Goal: Transaction & Acquisition: Download file/media

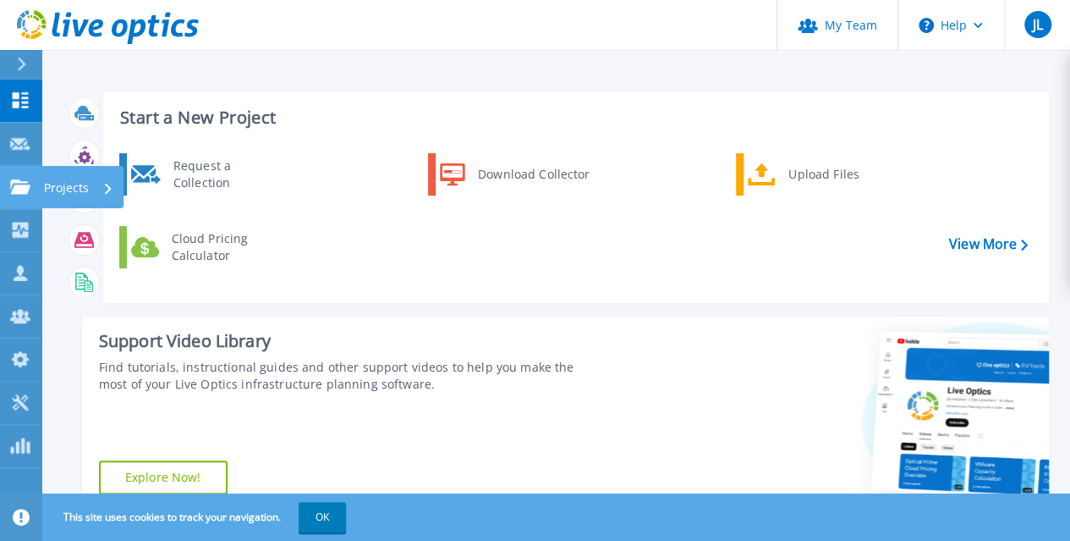
click at [14, 190] on icon at bounding box center [20, 186] width 20 height 14
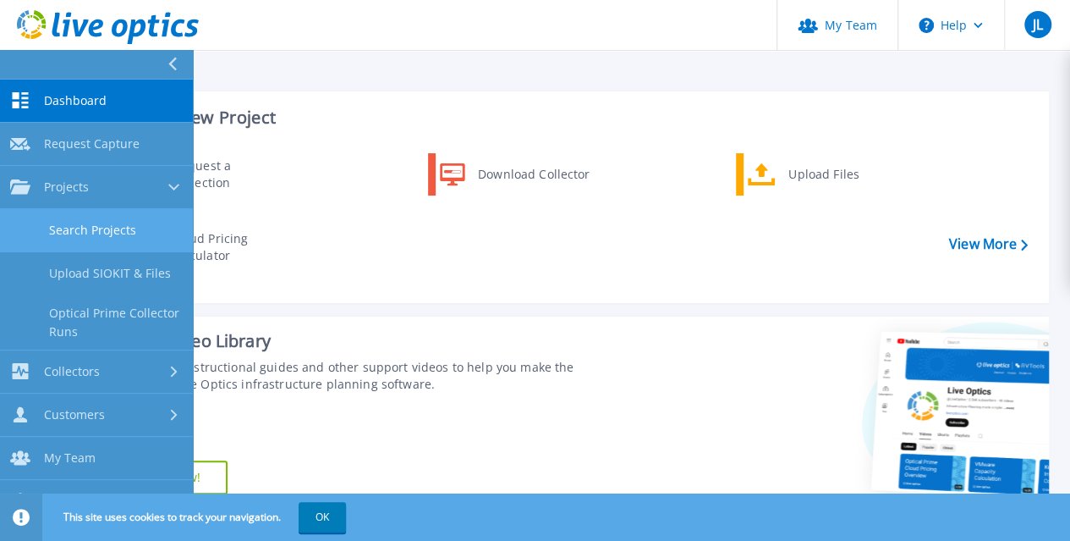
click at [121, 236] on link "Search Projects" at bounding box center [96, 230] width 193 height 43
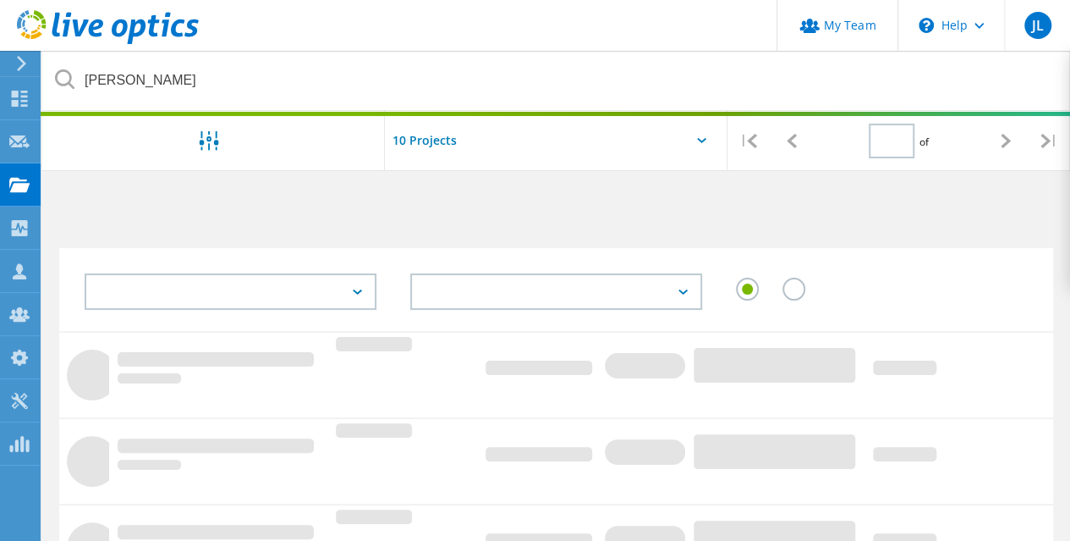
type input "1"
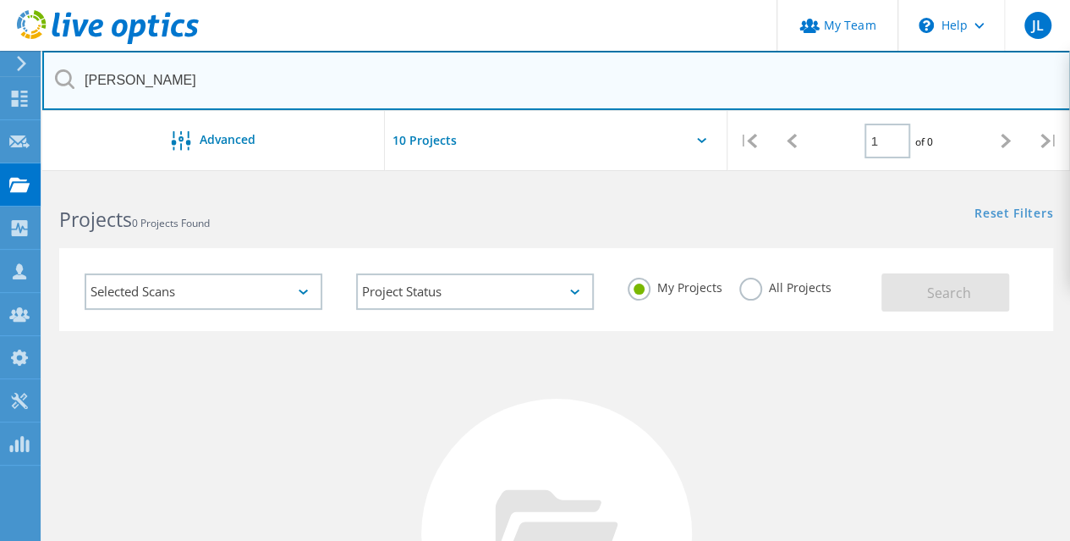
click at [151, 80] on input "hale" at bounding box center [556, 80] width 1029 height 59
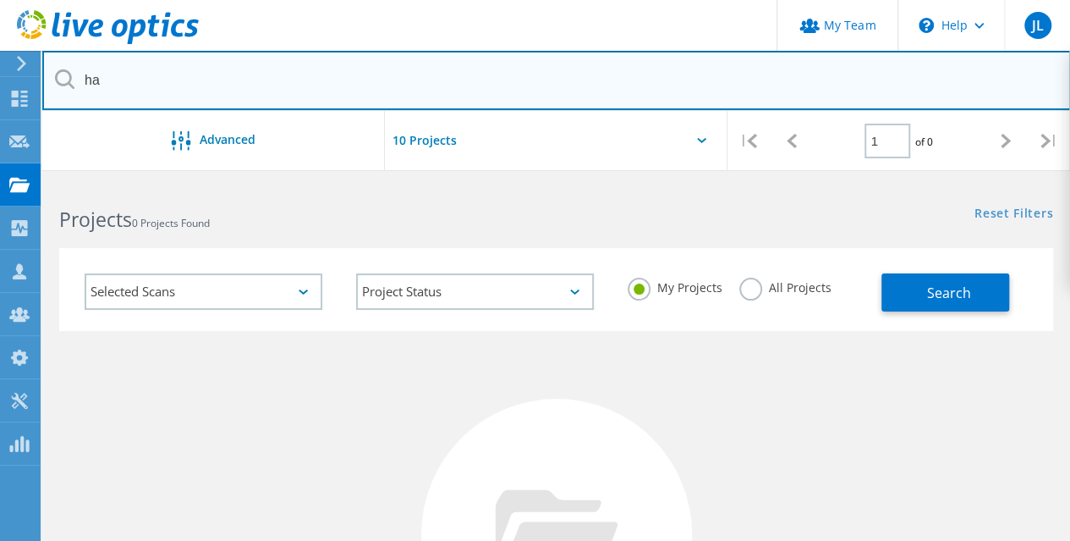
type input "h"
type input "p"
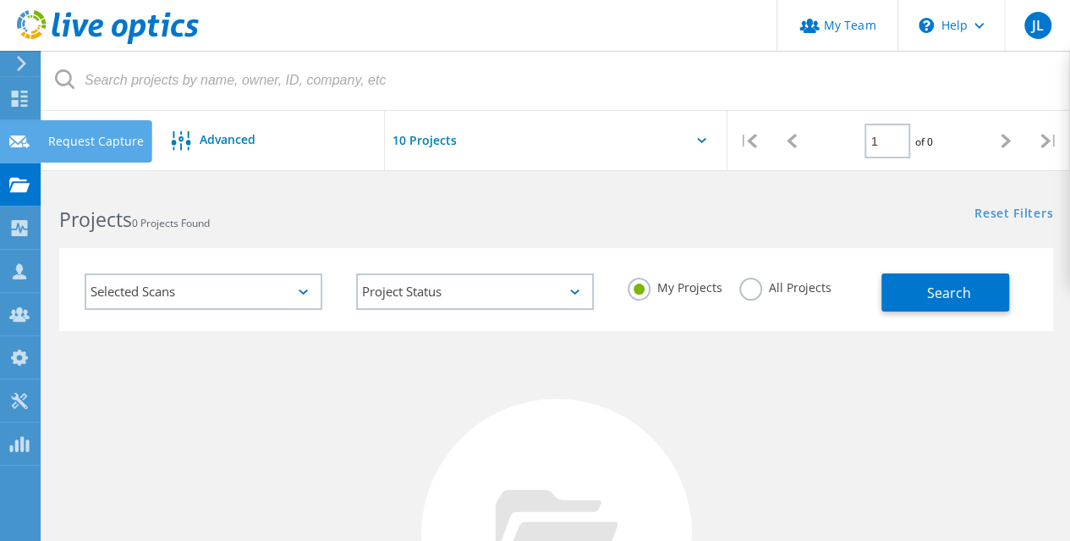
click at [19, 138] on use at bounding box center [19, 141] width 20 height 13
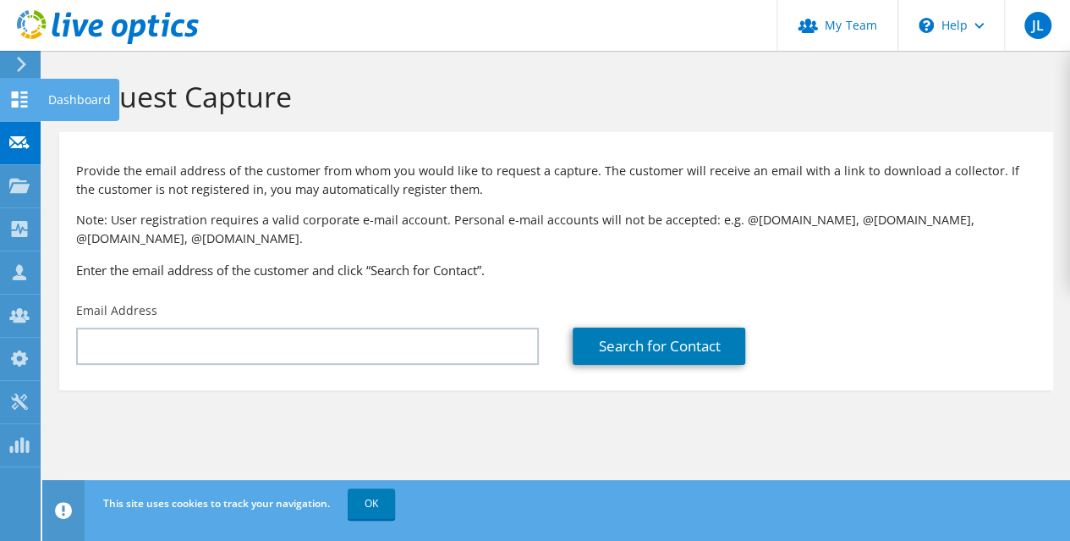
click at [19, 102] on icon at bounding box center [19, 99] width 20 height 16
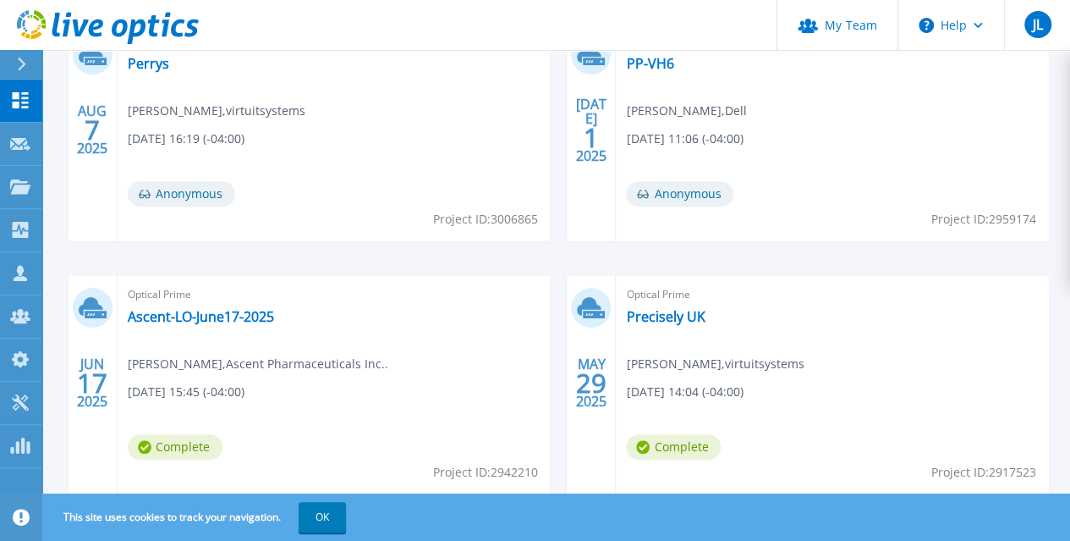
scroll to position [530, 0]
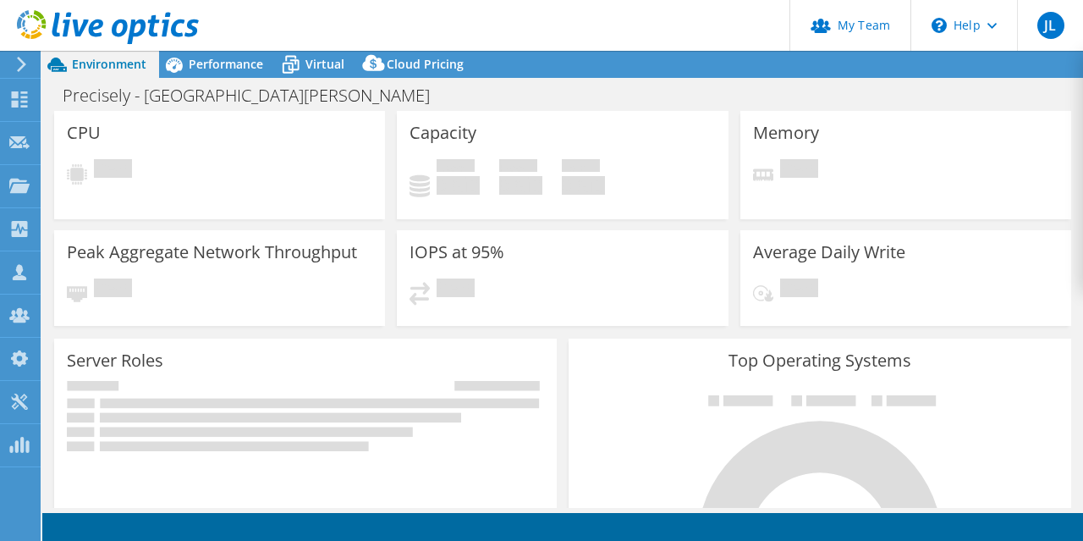
select select "USD"
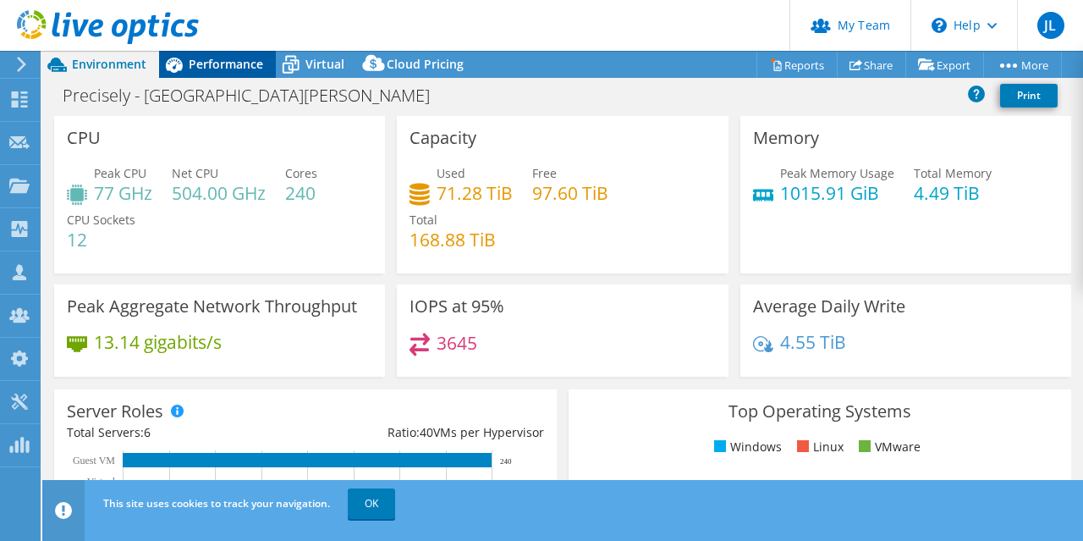
click at [212, 67] on span "Performance" at bounding box center [226, 64] width 74 height 16
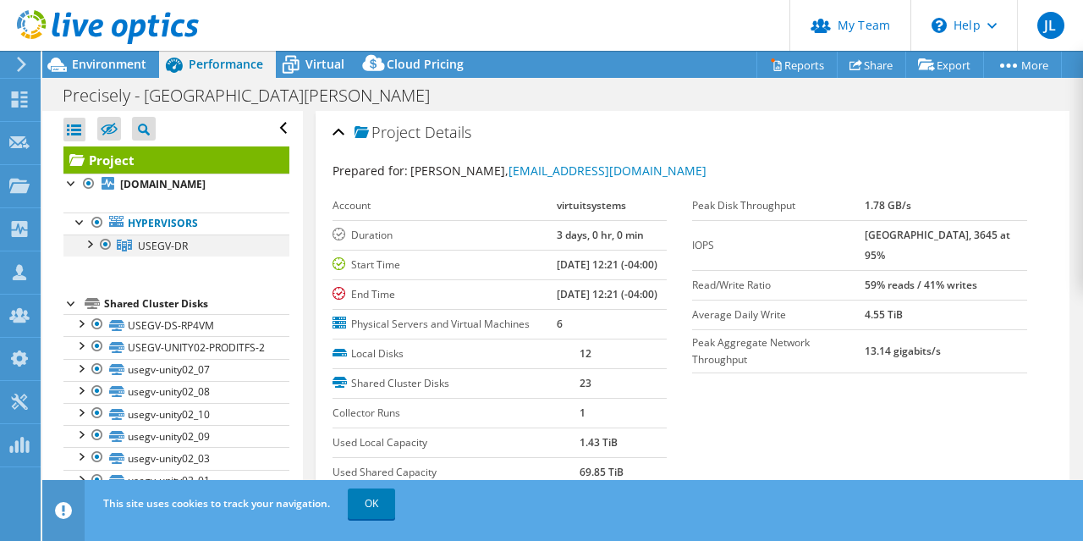
click at [91, 251] on div at bounding box center [88, 242] width 17 height 17
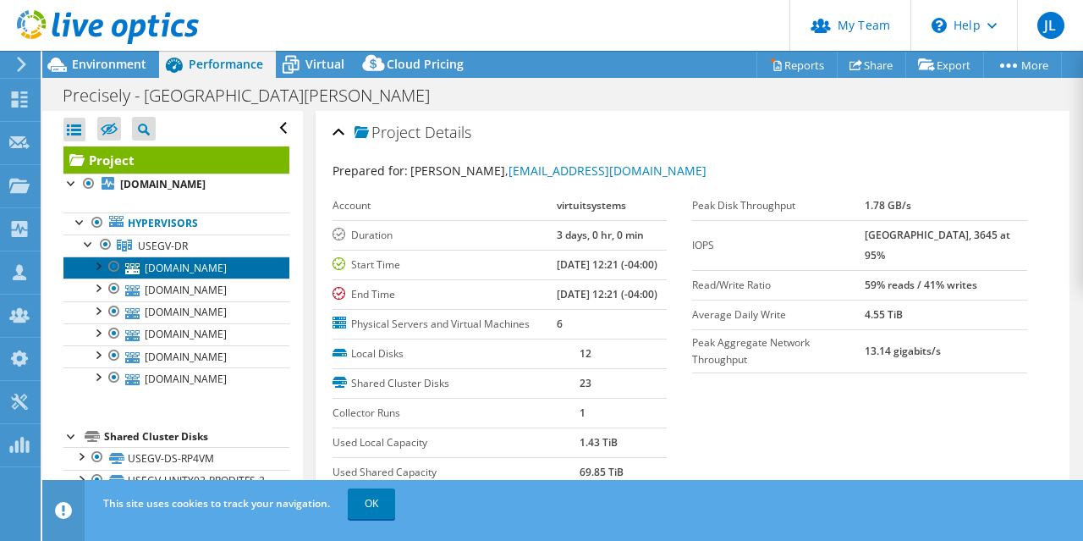
click at [188, 278] on link "usegv-esxc.us.syncsort.com" at bounding box center [176, 267] width 226 height 22
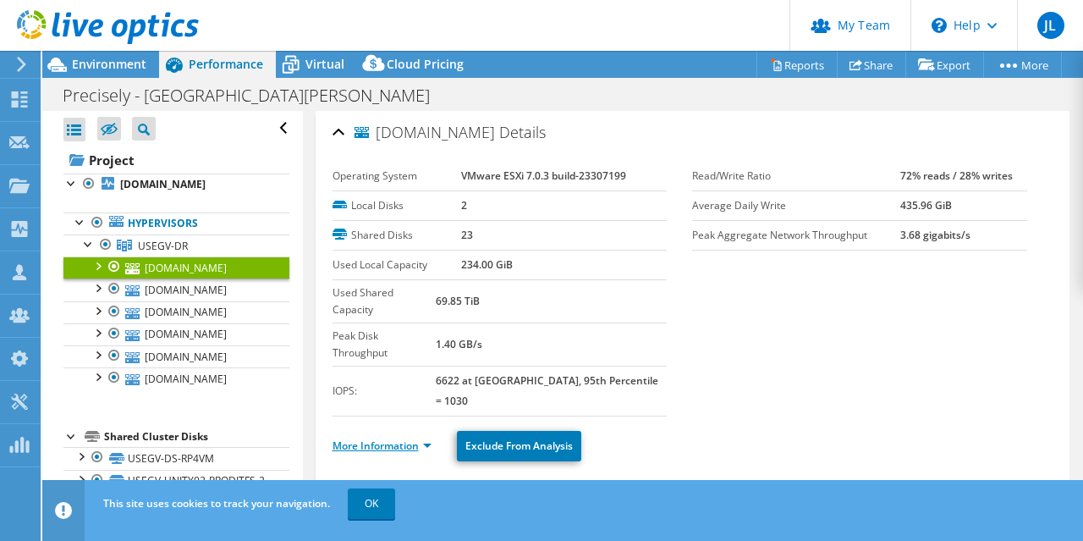
click at [422, 438] on link "More Information" at bounding box center [381, 445] width 99 height 14
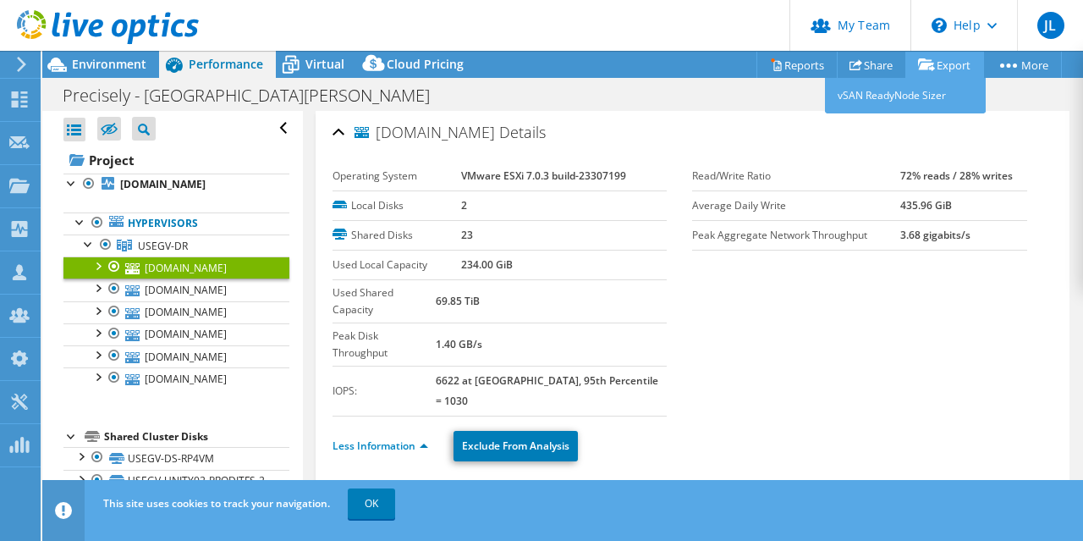
click at [949, 59] on link "Export" at bounding box center [944, 65] width 79 height 26
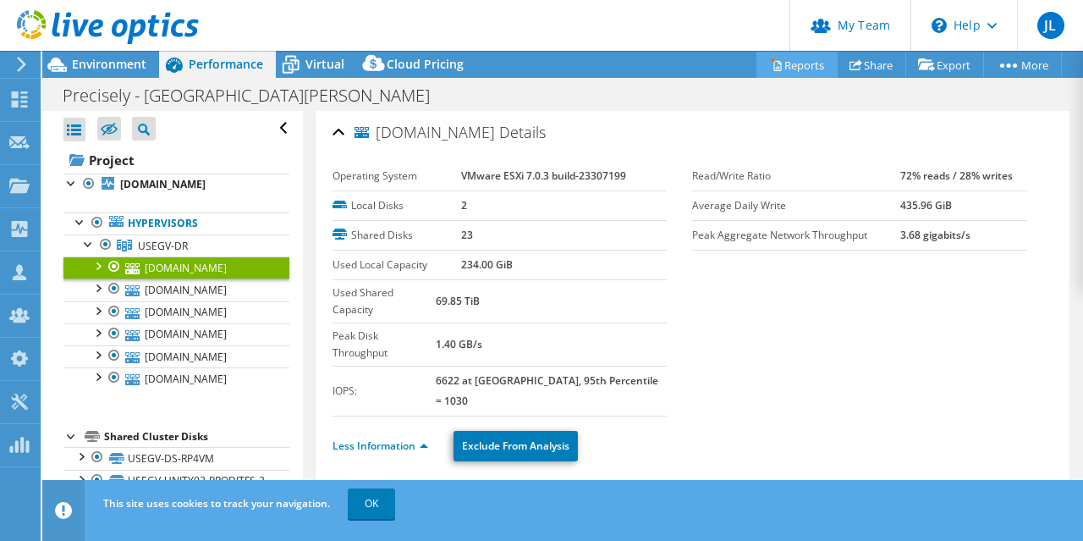
click at [814, 66] on link "Reports" at bounding box center [796, 65] width 81 height 26
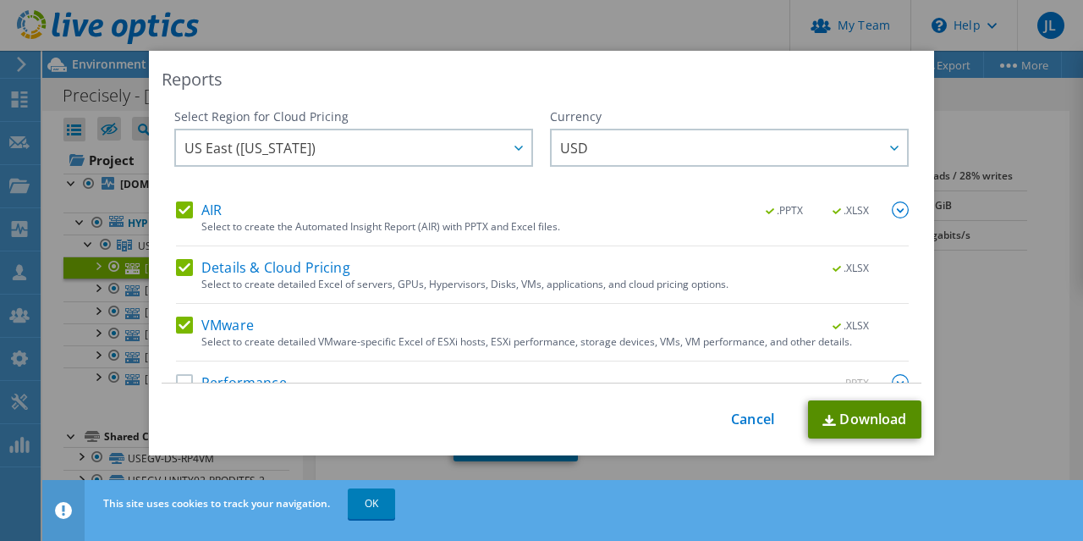
click at [855, 419] on link "Download" at bounding box center [864, 419] width 113 height 38
click at [745, 413] on link "Cancel" at bounding box center [752, 419] width 43 height 16
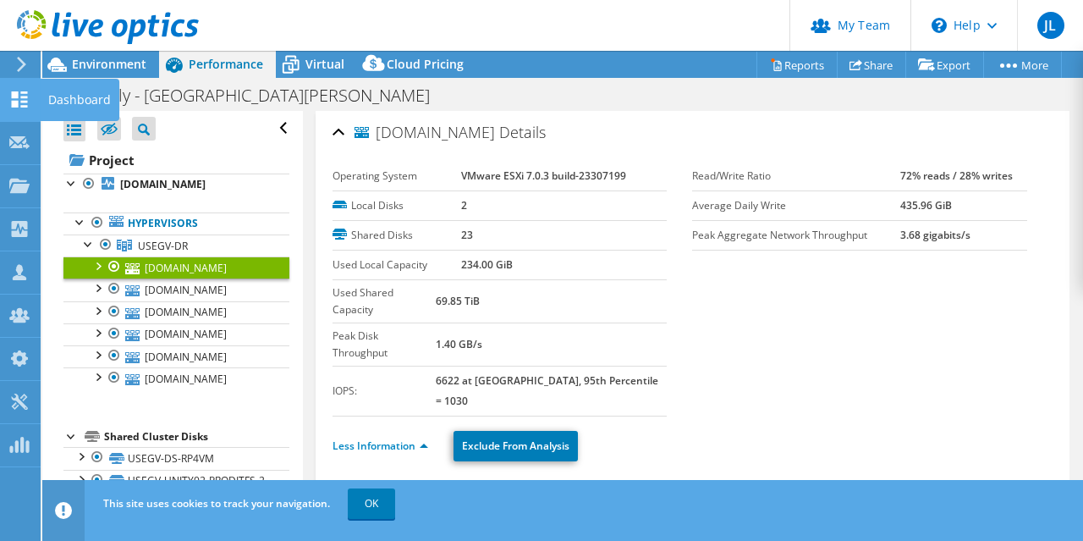
click at [19, 111] on div at bounding box center [19, 101] width 20 height 19
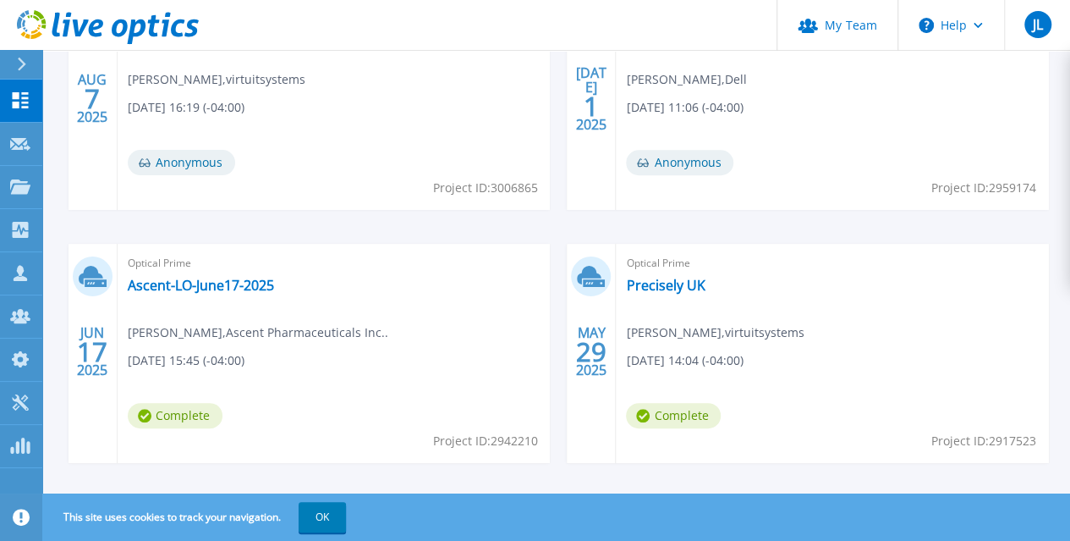
scroll to position [623, 0]
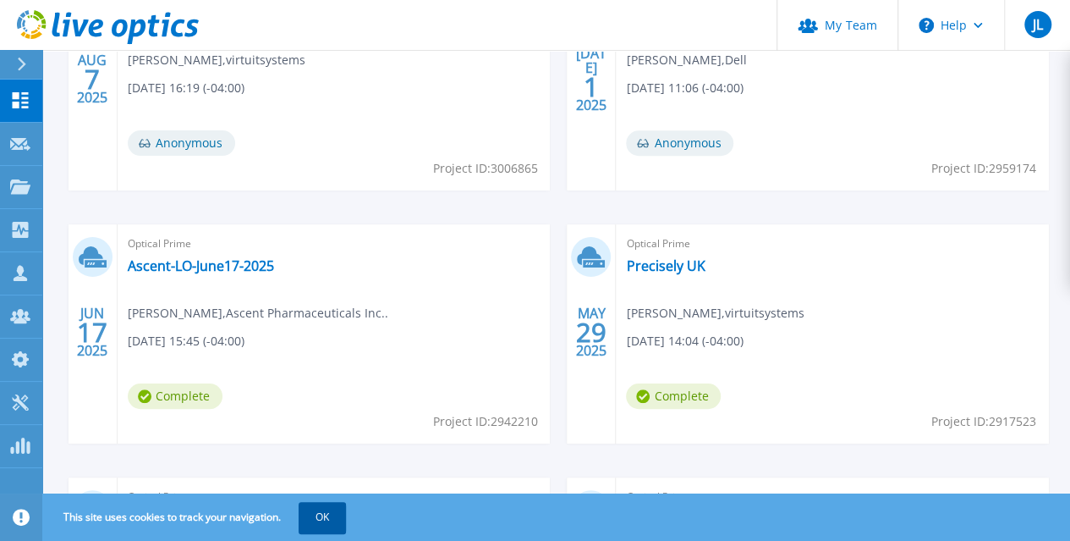
click at [327, 522] on button "OK" at bounding box center [322, 517] width 47 height 30
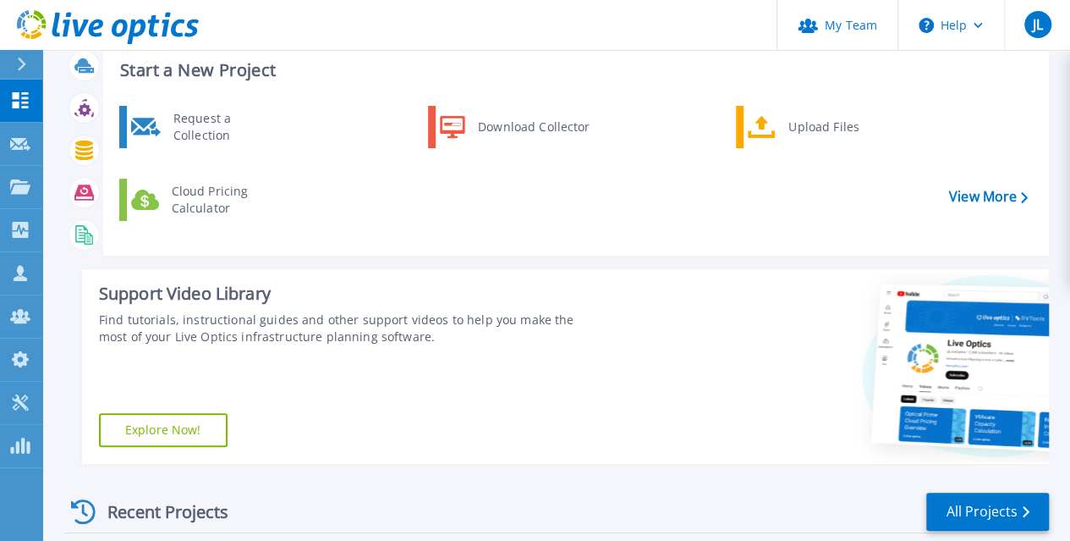
scroll to position [0, 0]
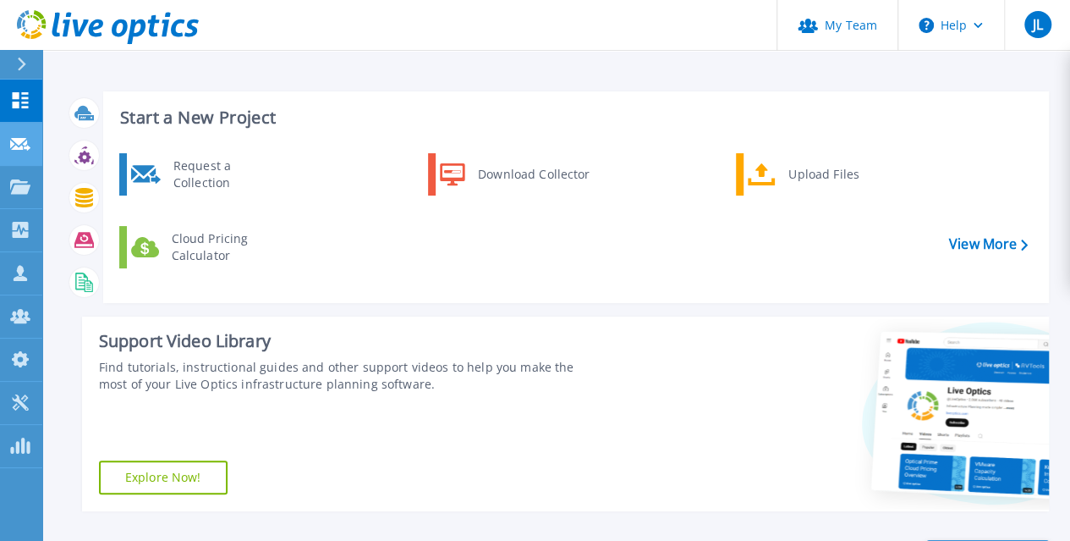
click at [17, 151] on div at bounding box center [20, 142] width 20 height 15
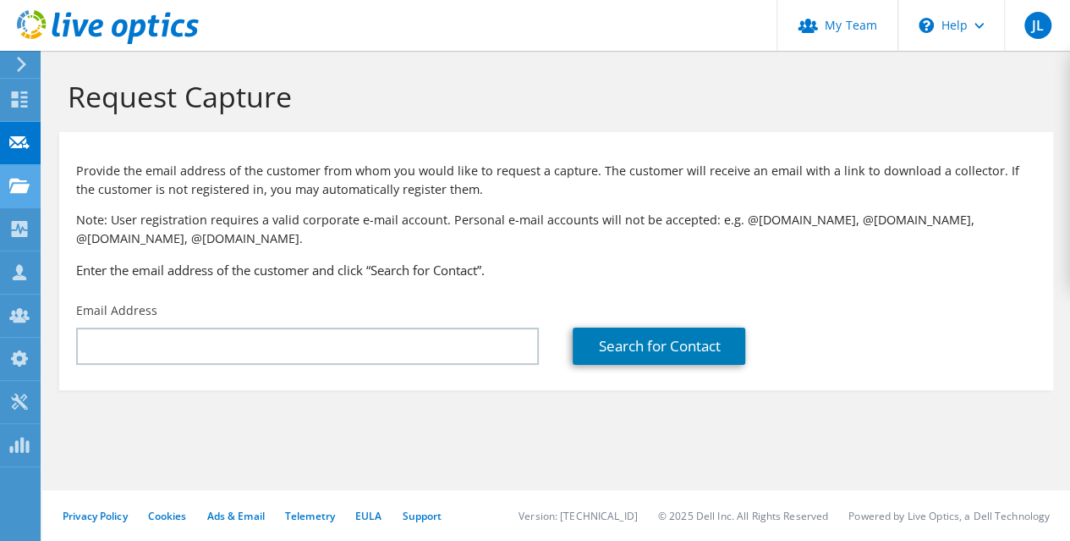
click at [17, 189] on use at bounding box center [19, 185] width 20 height 14
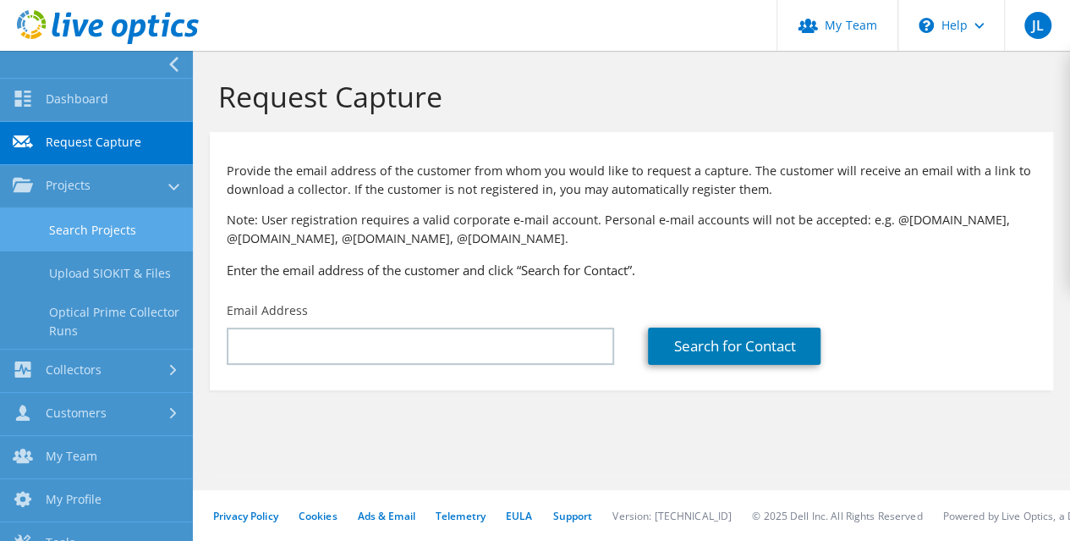
click at [131, 246] on link "Search Projects" at bounding box center [96, 229] width 193 height 43
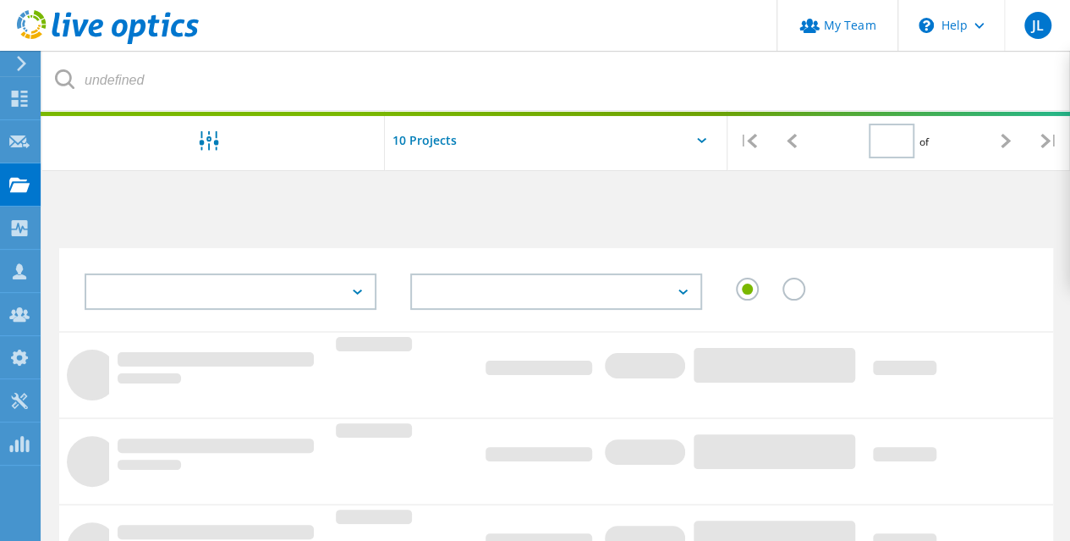
type input "1"
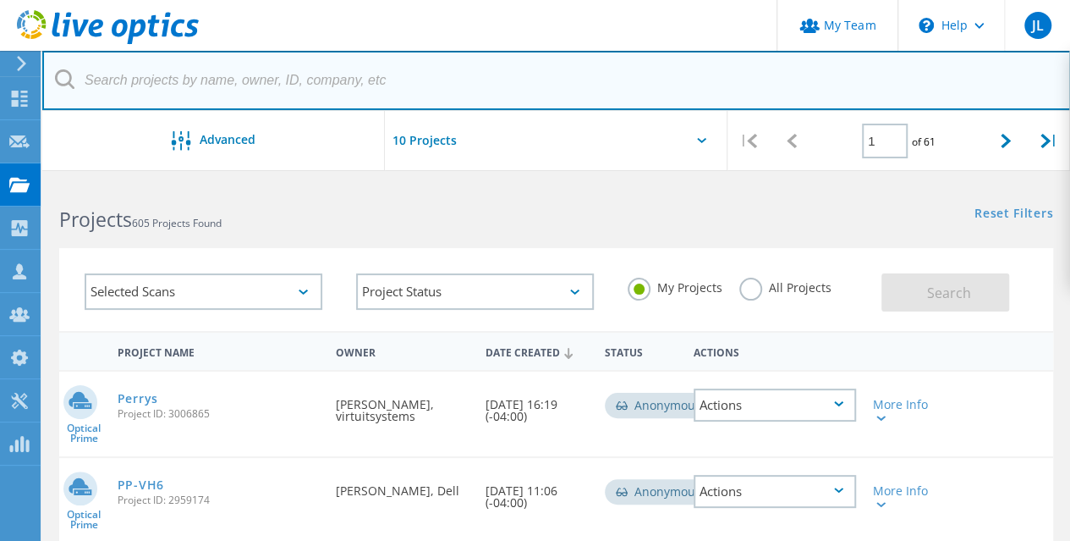
click at [195, 87] on input "text" at bounding box center [556, 80] width 1029 height 59
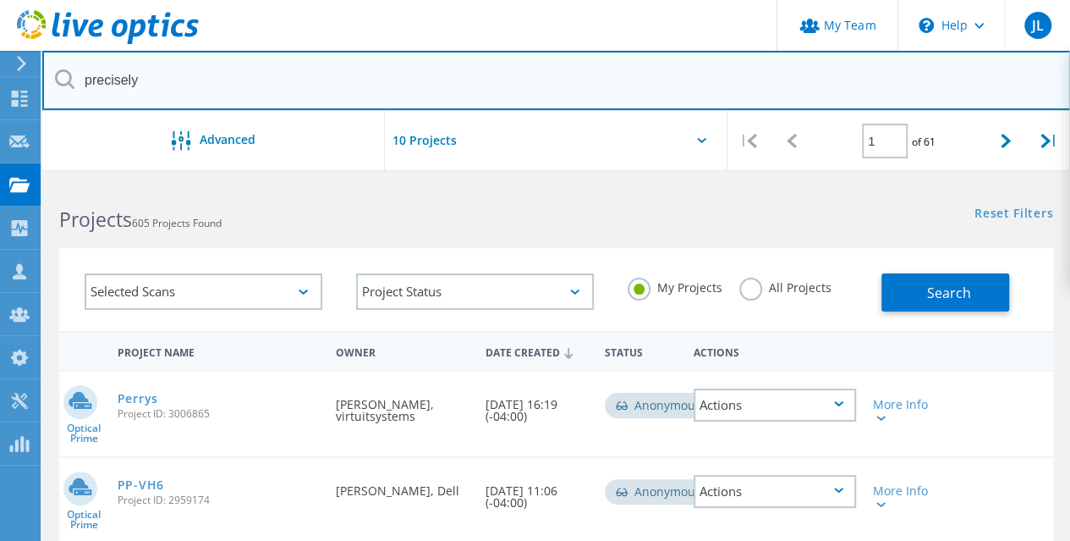
type input "precisely"
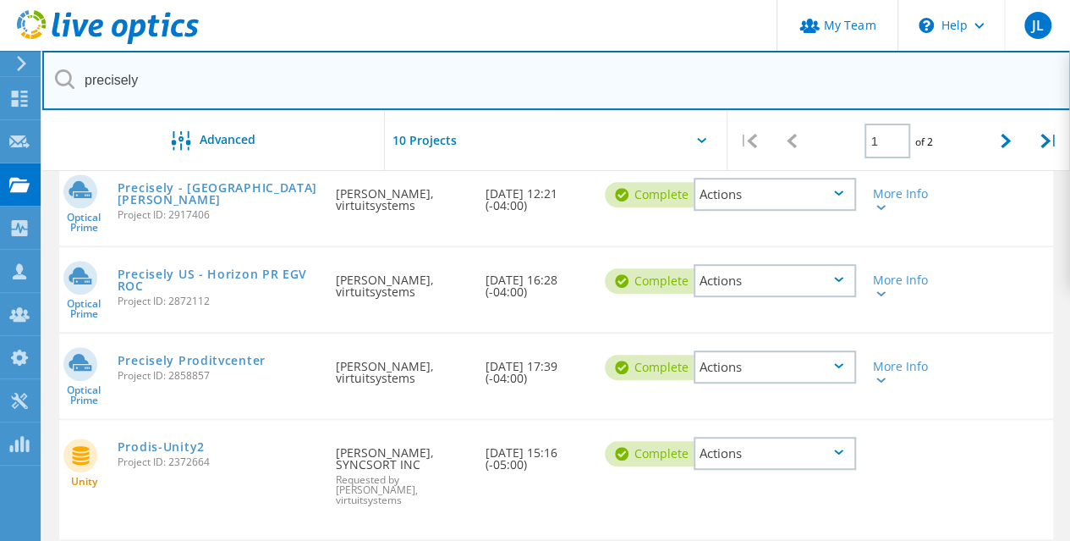
scroll to position [333, 0]
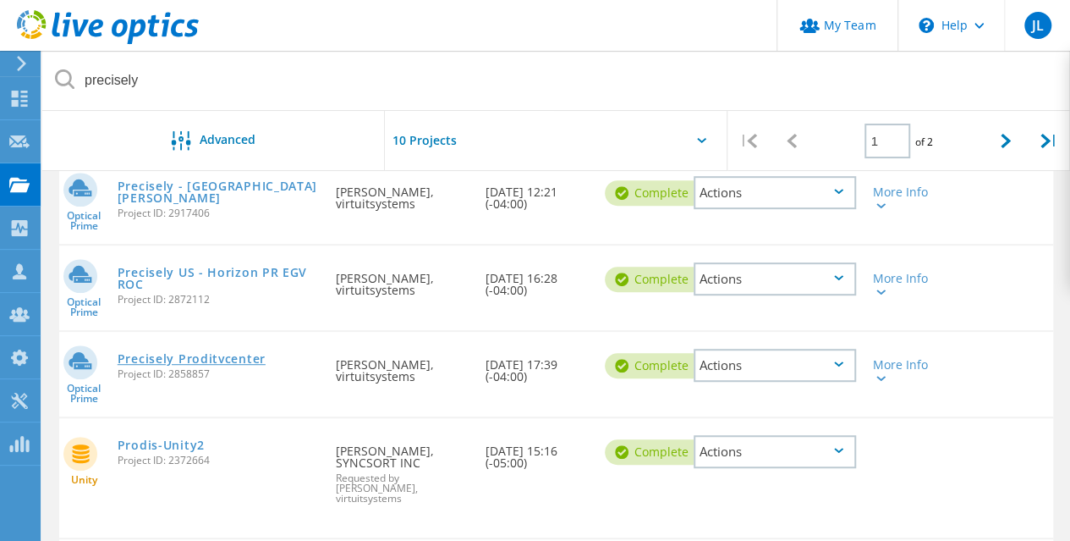
click at [230, 353] on link "Precisely Proditvcenter" at bounding box center [192, 359] width 148 height 12
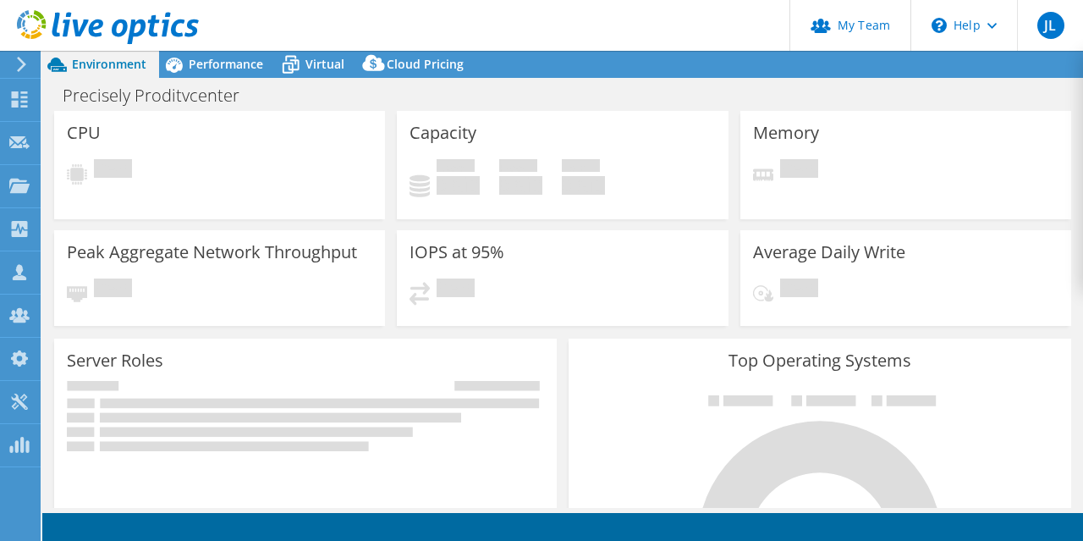
select select "USD"
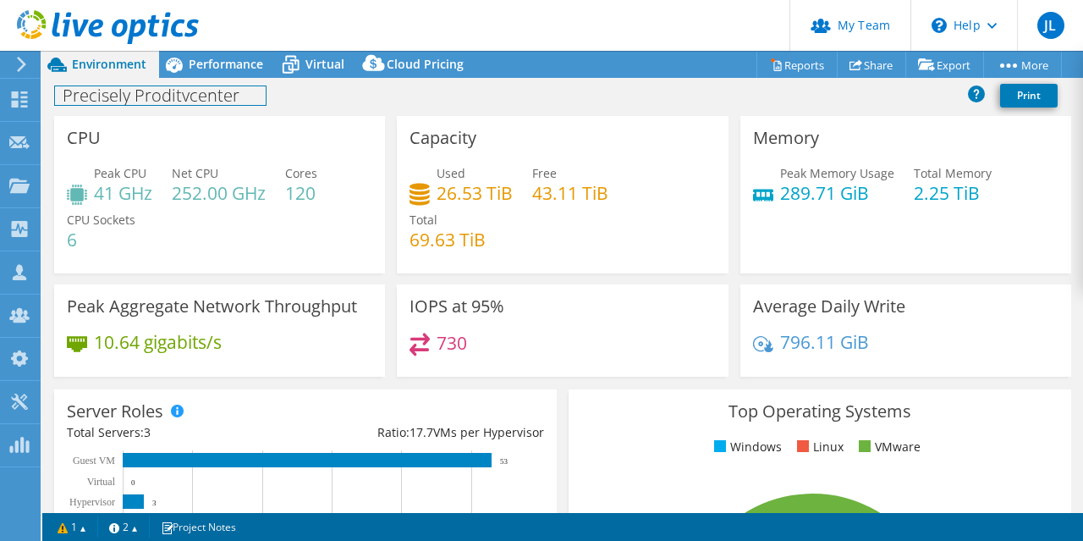
click at [217, 79] on div "Precisely Proditvcenter Print" at bounding box center [562, 97] width 1040 height 38
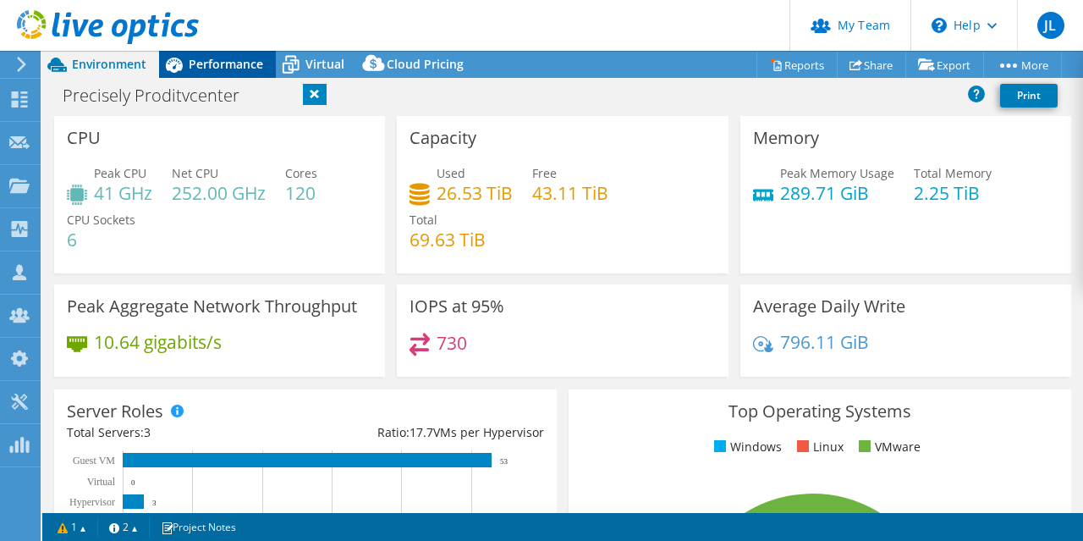
click at [212, 67] on span "Performance" at bounding box center [226, 64] width 74 height 16
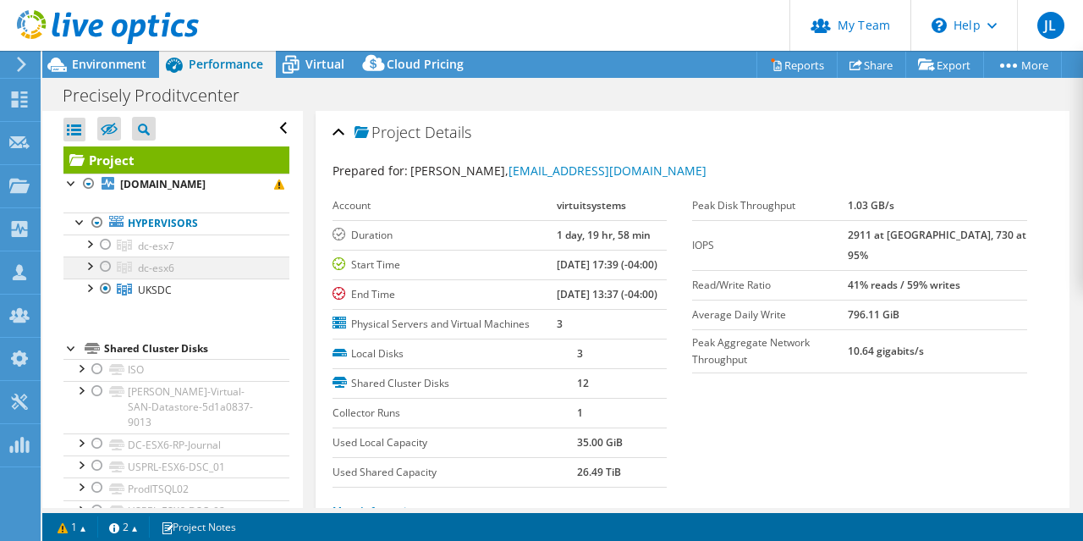
click at [103, 268] on div at bounding box center [105, 266] width 17 height 20
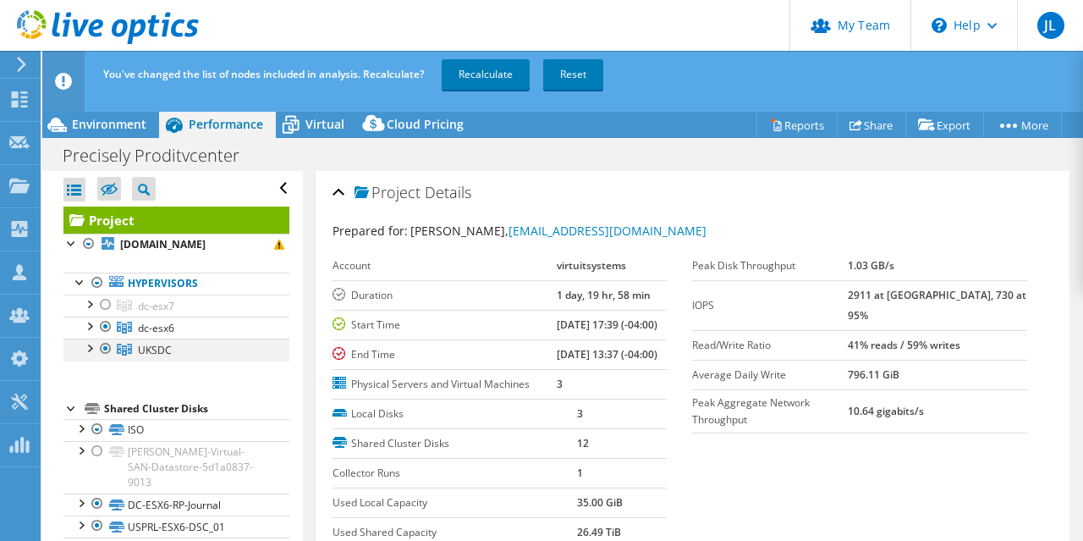
click at [105, 343] on div at bounding box center [105, 348] width 17 height 20
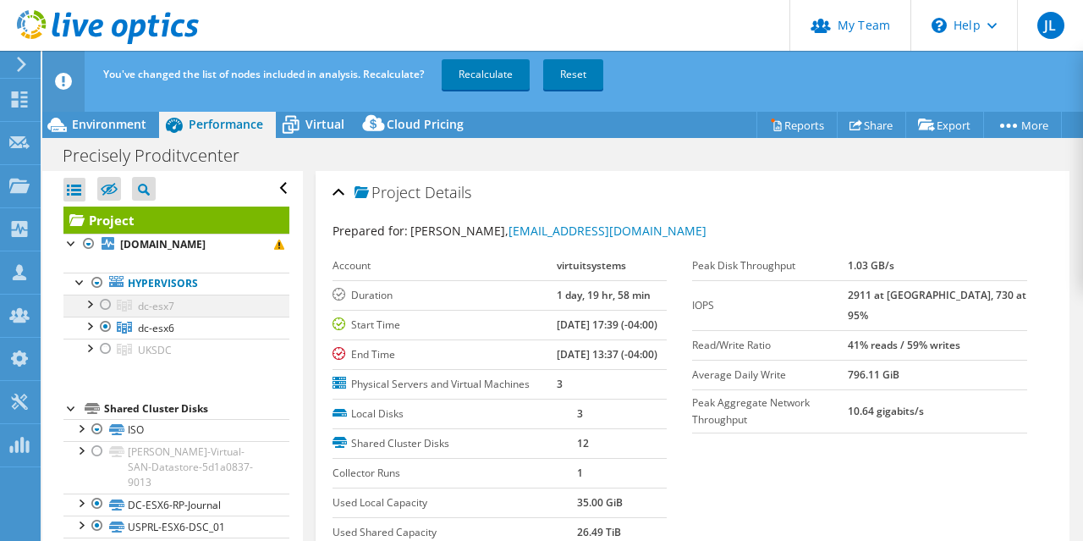
click at [104, 305] on div at bounding box center [105, 304] width 17 height 20
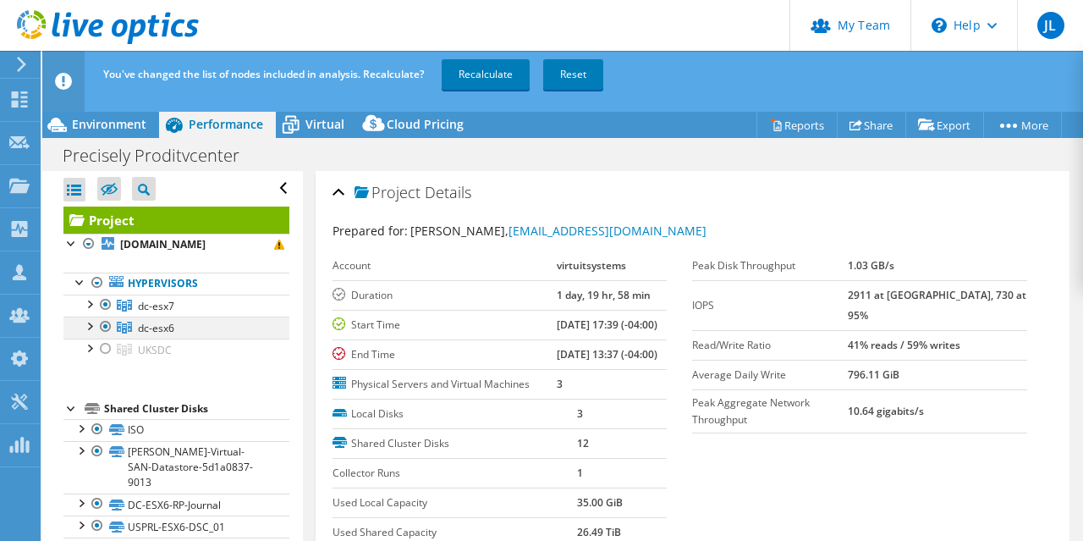
click at [88, 324] on div at bounding box center [88, 324] width 17 height 17
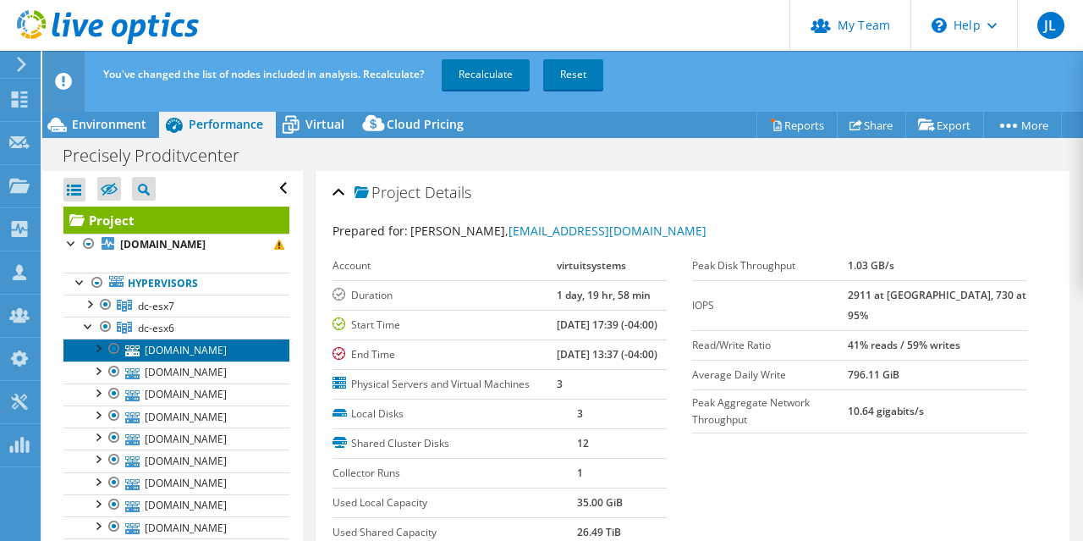
click at [184, 360] on link "[DOMAIN_NAME]" at bounding box center [176, 349] width 226 height 22
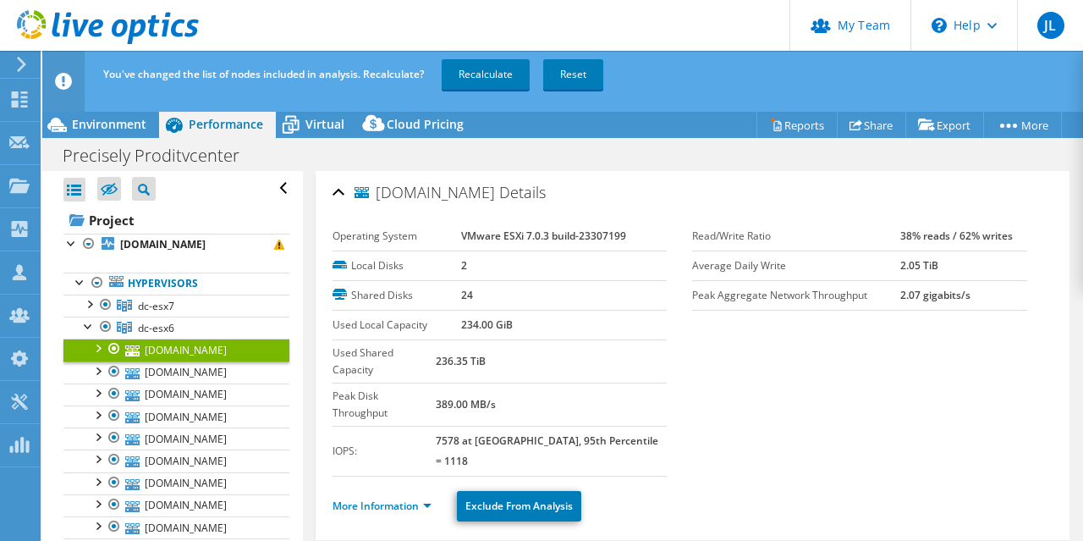
scroll to position [151, 0]
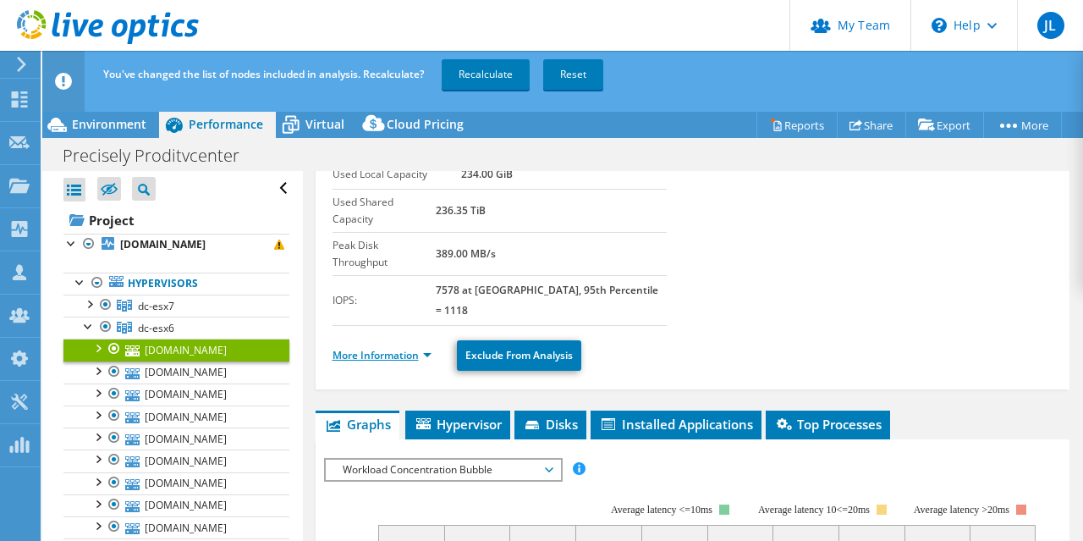
click at [426, 348] on link "More Information" at bounding box center [381, 355] width 99 height 14
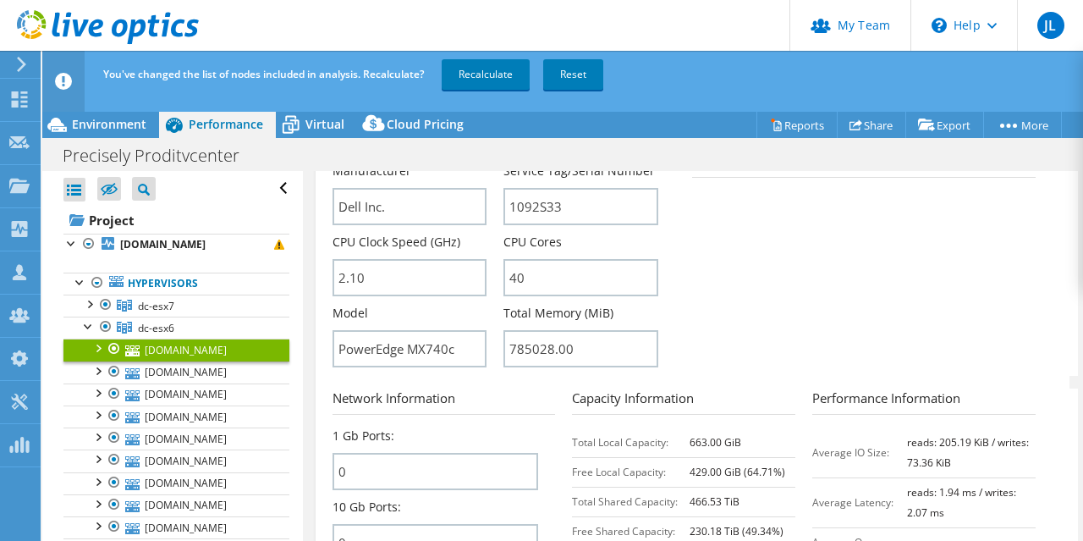
scroll to position [568, 0]
click at [85, 329] on div at bounding box center [88, 324] width 17 height 17
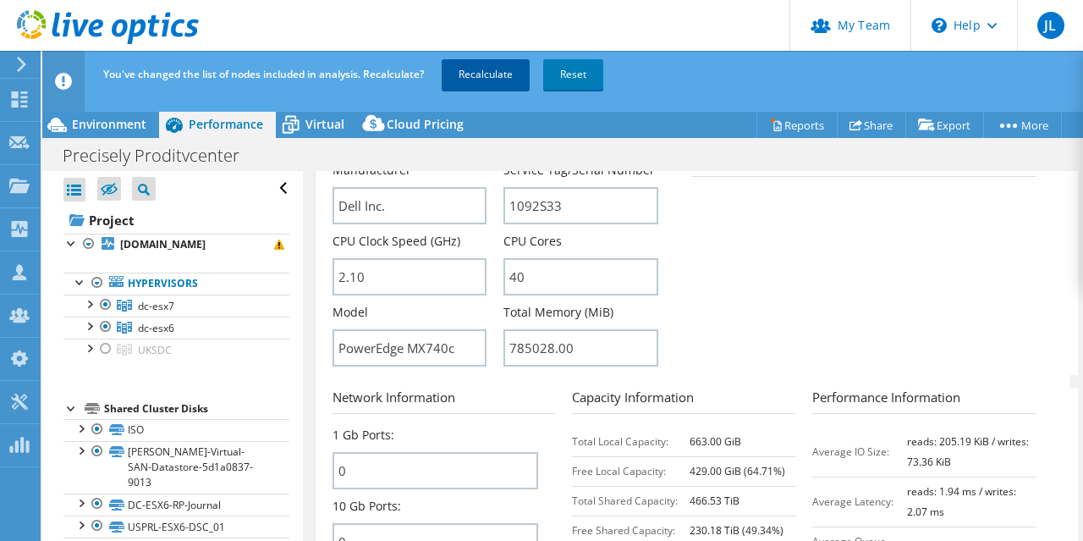
click at [510, 80] on link "Recalculate" at bounding box center [486, 74] width 88 height 30
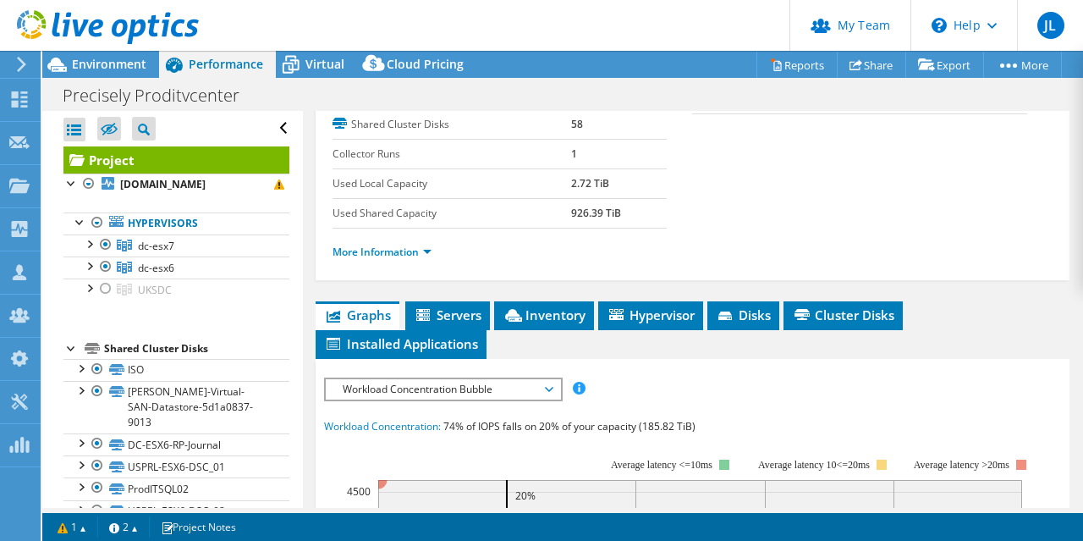
scroll to position [0, 0]
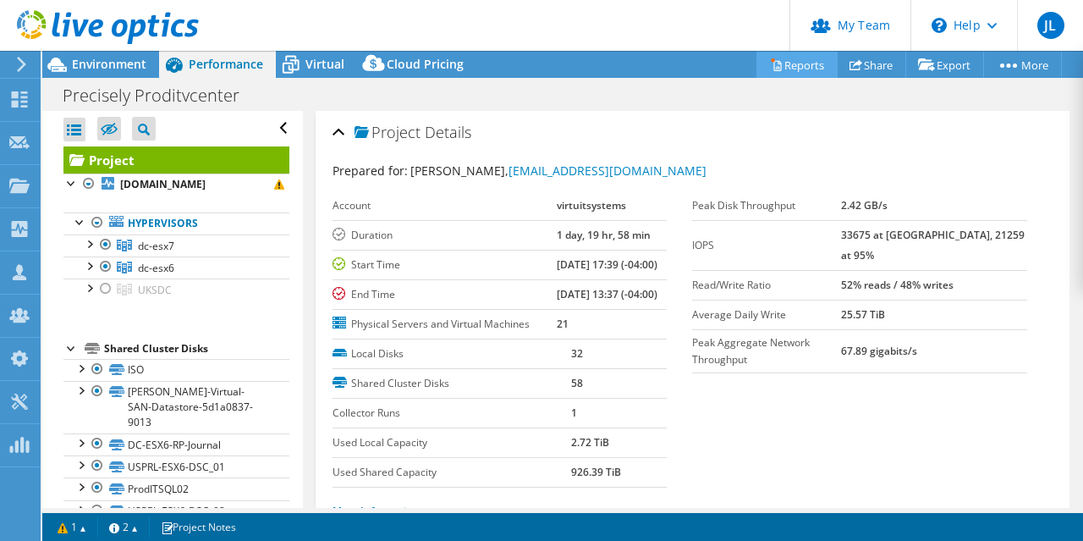
click at [796, 63] on link "Reports" at bounding box center [796, 65] width 81 height 26
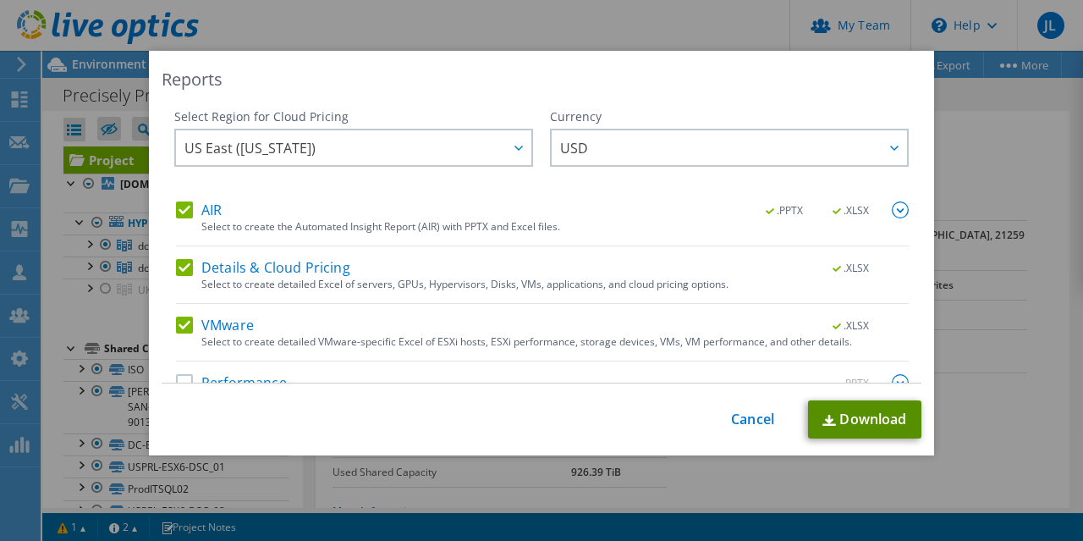
click at [844, 415] on link "Download" at bounding box center [864, 419] width 113 height 38
click at [732, 428] on div "This process may take a while, please wait... Cancel Download" at bounding box center [542, 419] width 760 height 38
click at [735, 423] on link "Cancel" at bounding box center [752, 419] width 43 height 16
